Goal: Find specific page/section: Find specific page/section

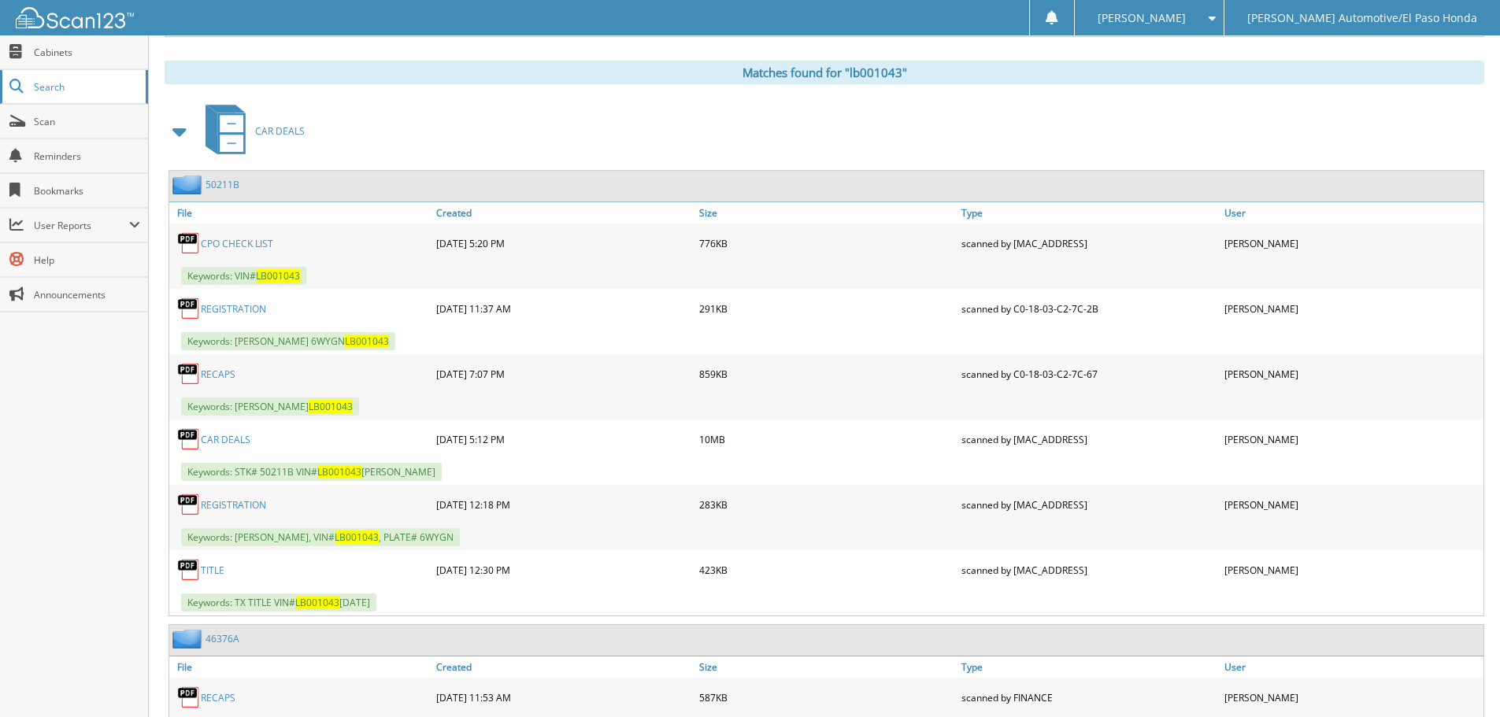
click at [100, 82] on span "Search" at bounding box center [86, 86] width 104 height 13
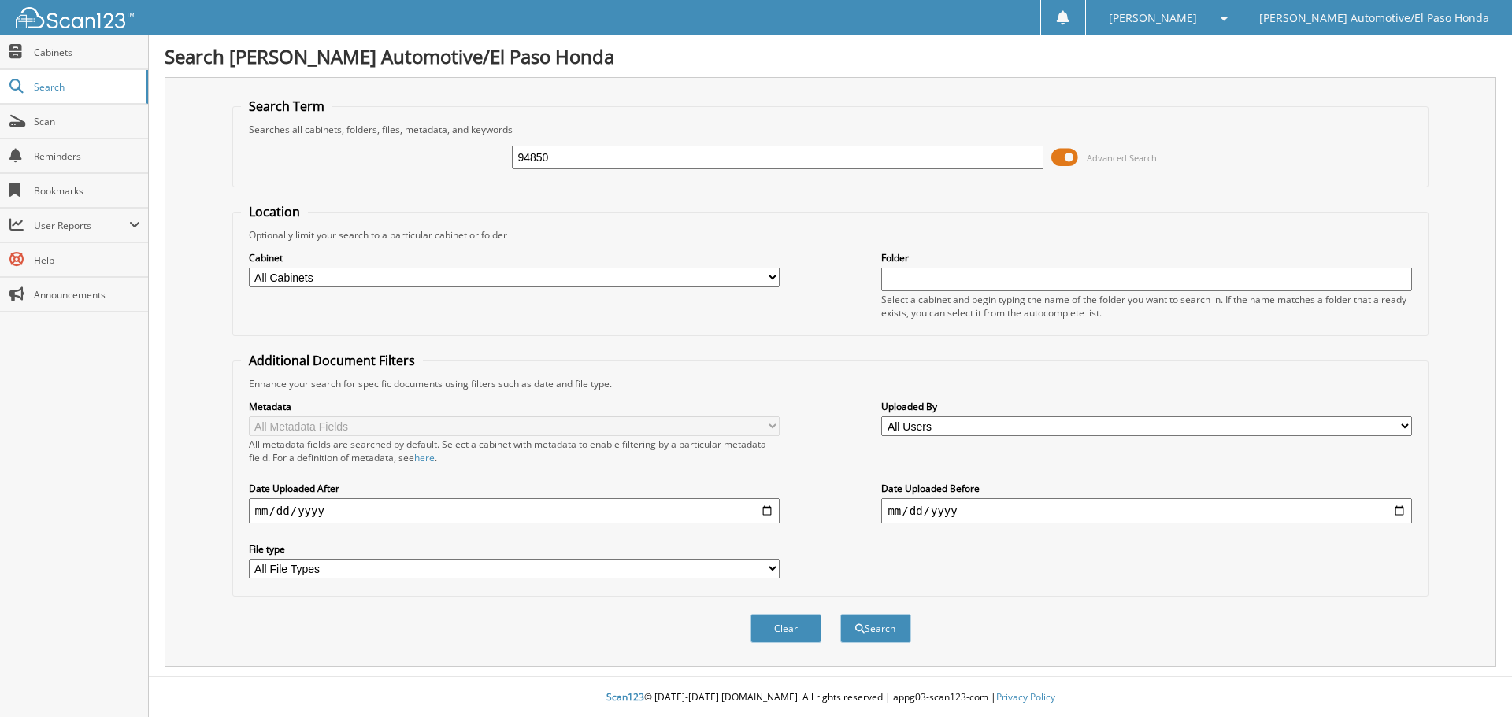
type input "94850"
click at [885, 649] on div "Clear Search" at bounding box center [830, 629] width 1197 height 64
click at [886, 637] on button "Search" at bounding box center [875, 628] width 71 height 29
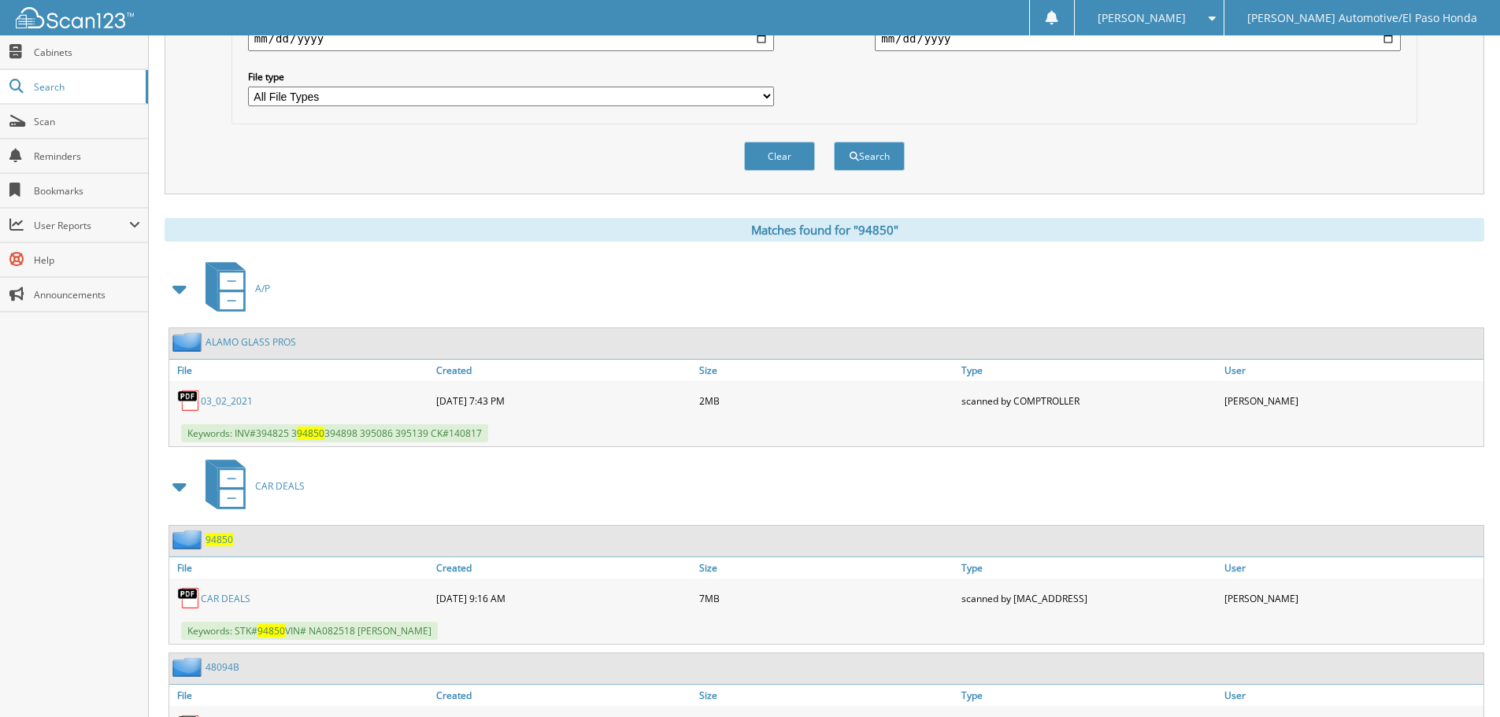
scroll to position [686, 0]
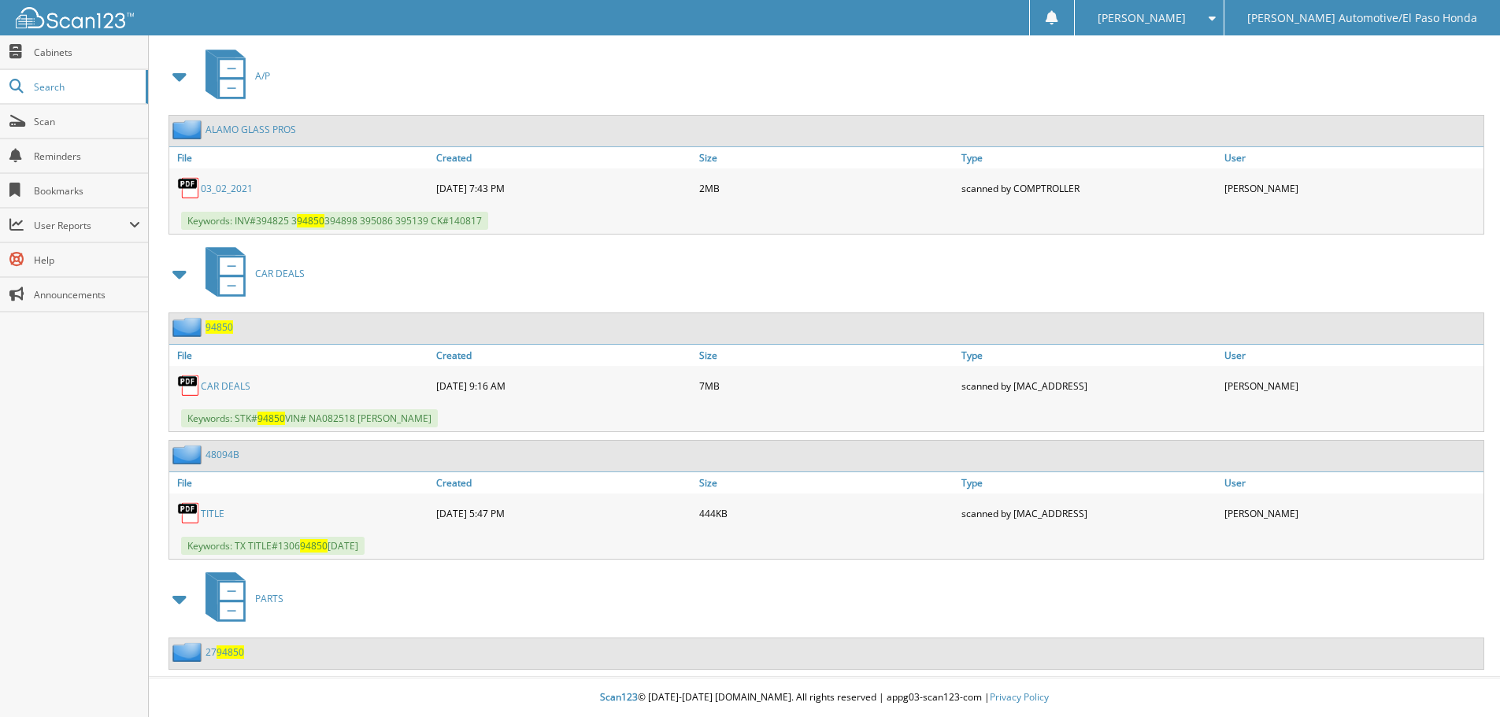
click at [224, 386] on link "CAR DEALS" at bounding box center [226, 386] width 50 height 13
